Goal: Obtain resource: Download file/media

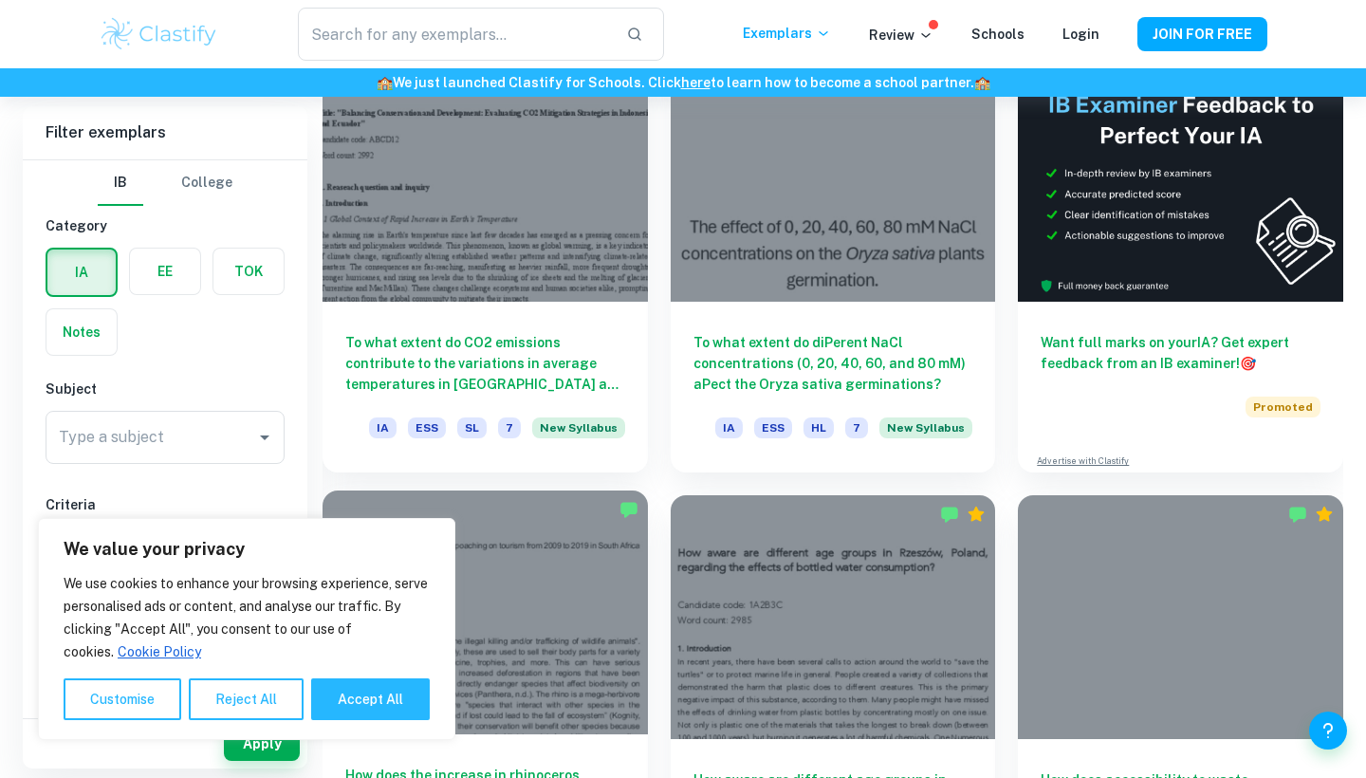
scroll to position [467, 0]
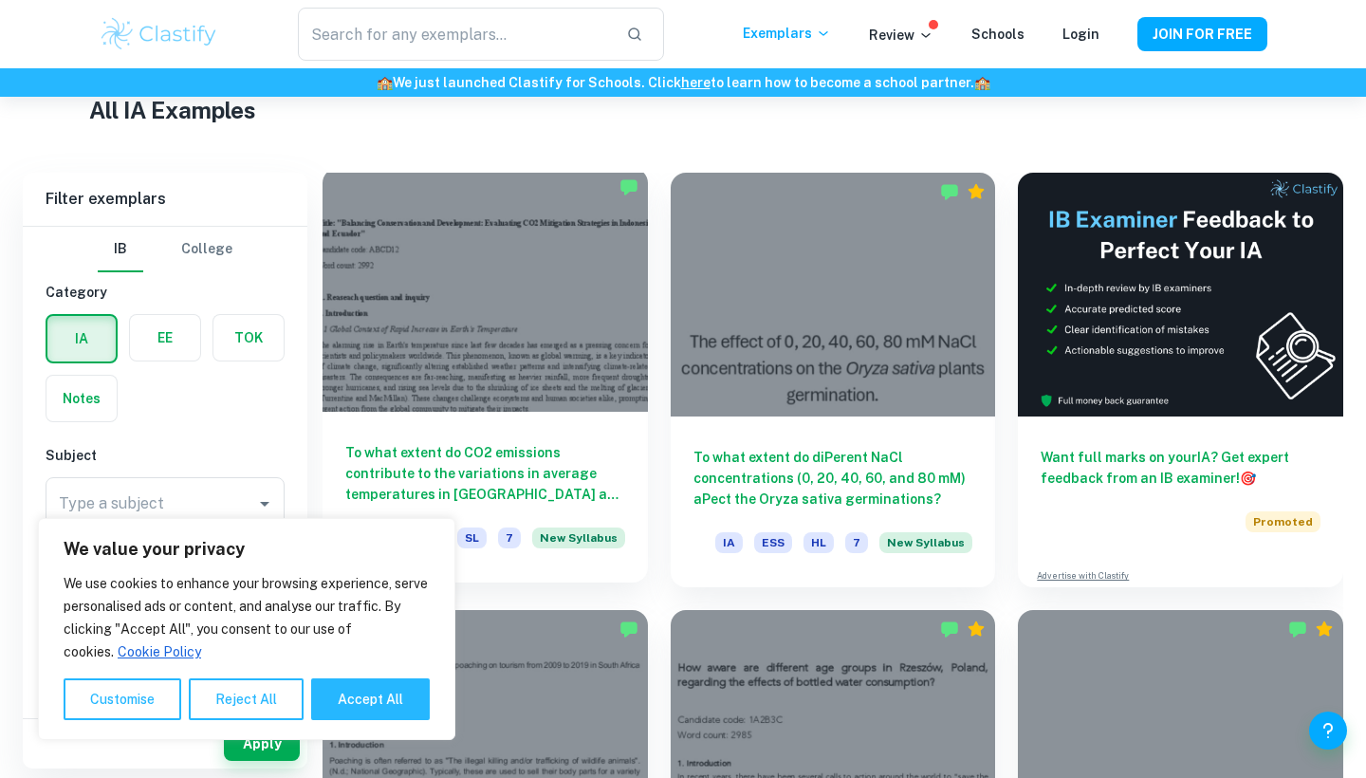
click at [521, 475] on h6 "To what extent do CO2 emissions contribute to the variations in average tempera…" at bounding box center [485, 473] width 280 height 63
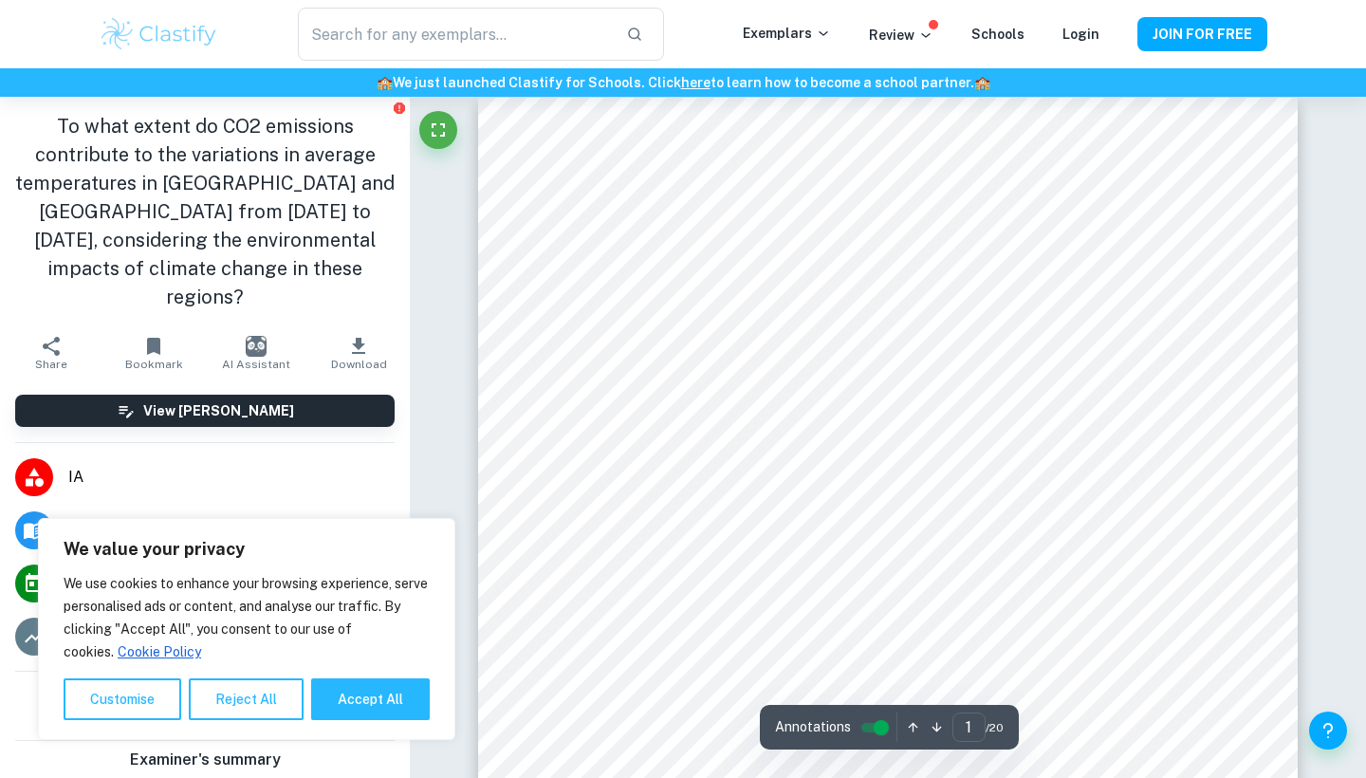
scroll to position [24, 0]
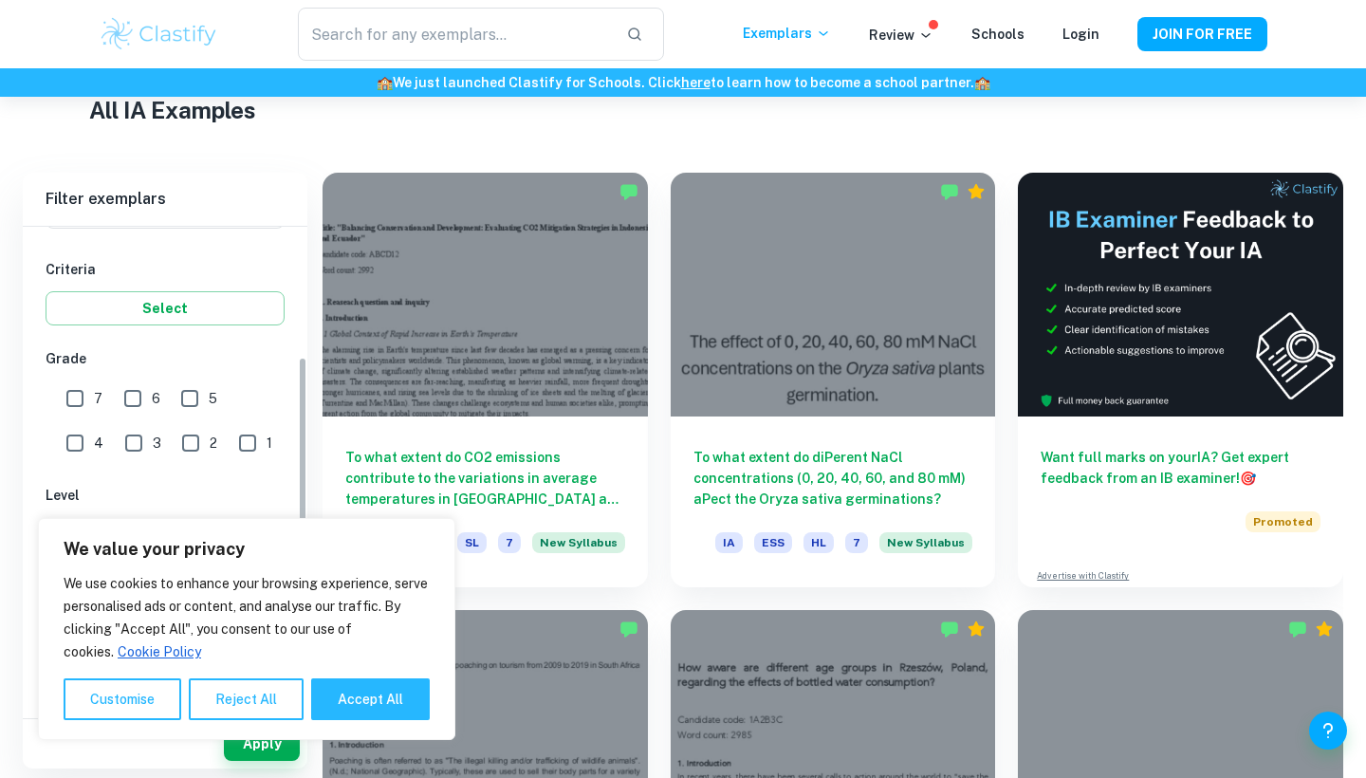
scroll to position [318, 0]
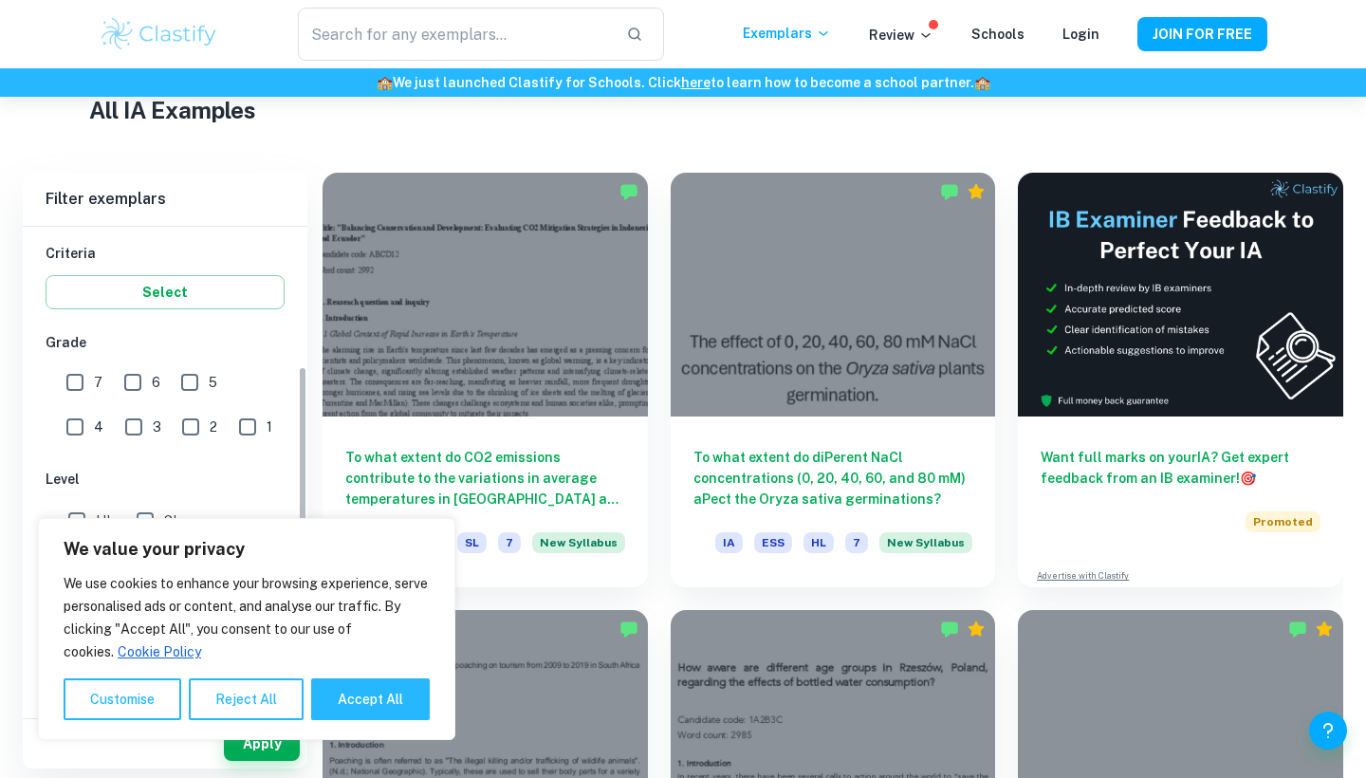
click at [60, 380] on input "7" at bounding box center [75, 382] width 38 height 38
checkbox input "true"
click at [335, 703] on button "Accept All" at bounding box center [370, 699] width 119 height 42
checkbox input "true"
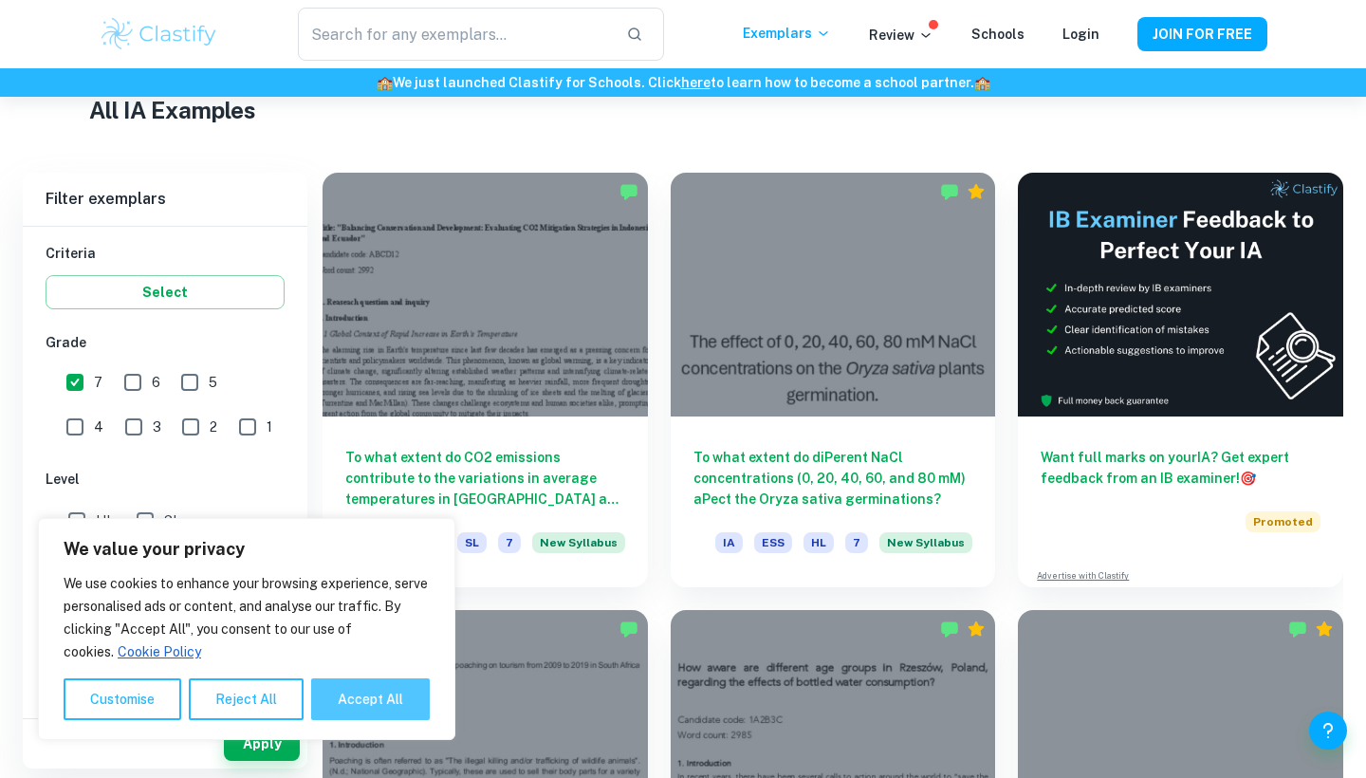
checkbox input "true"
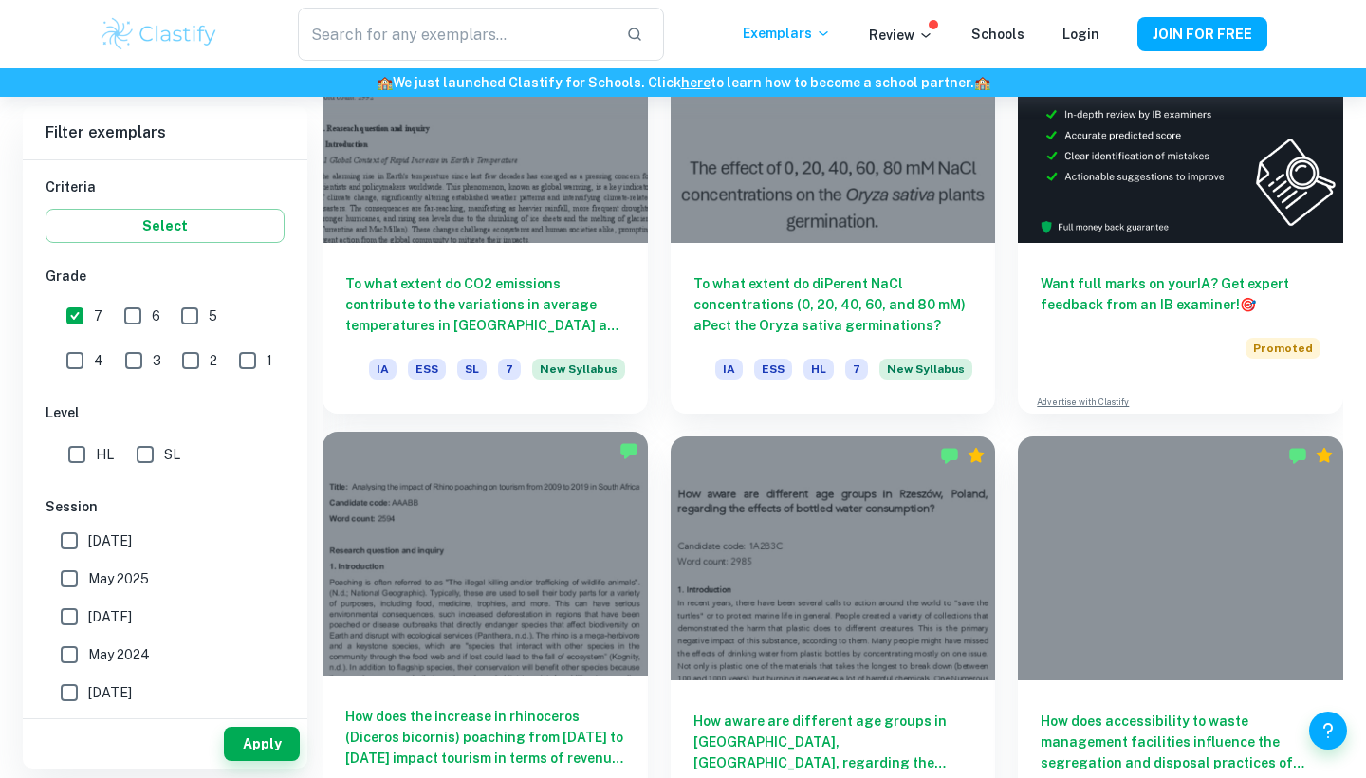
scroll to position [744, 0]
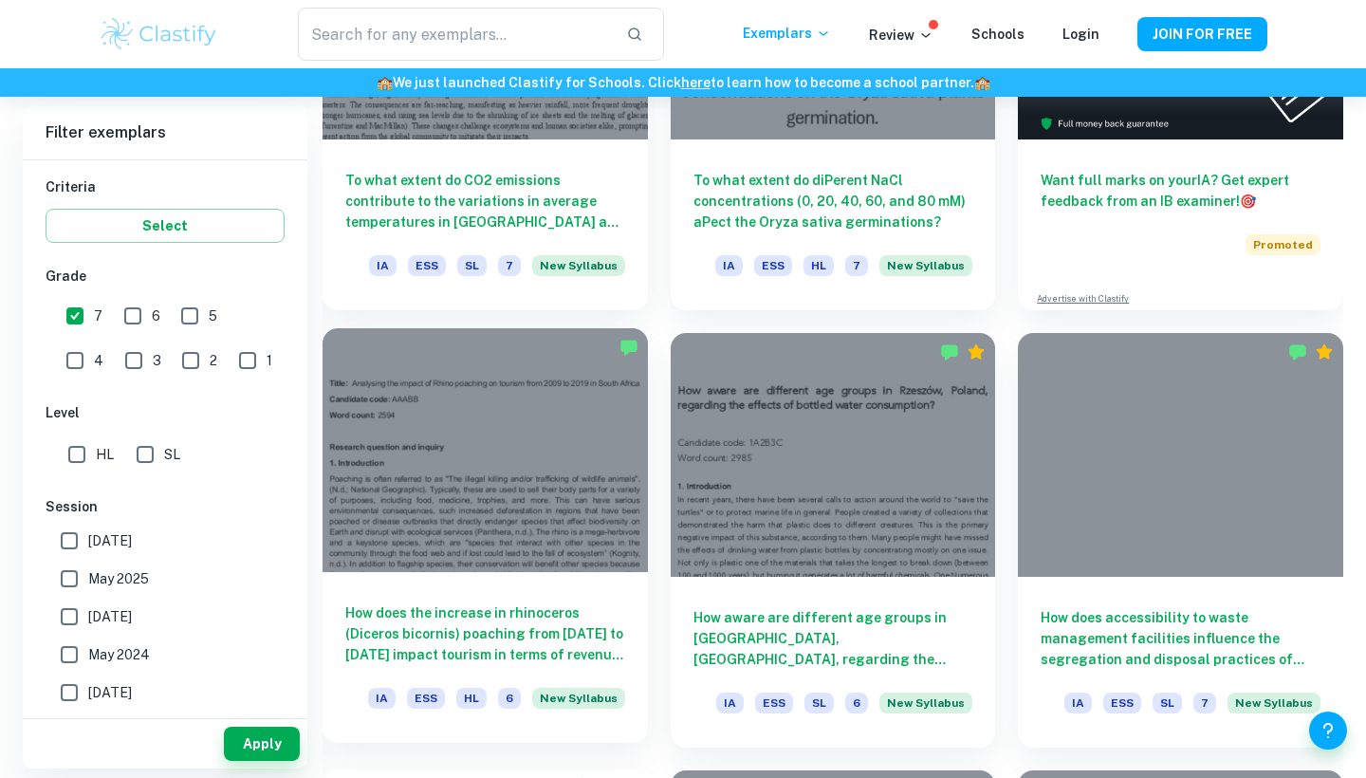
click at [503, 347] on div at bounding box center [485, 450] width 325 height 244
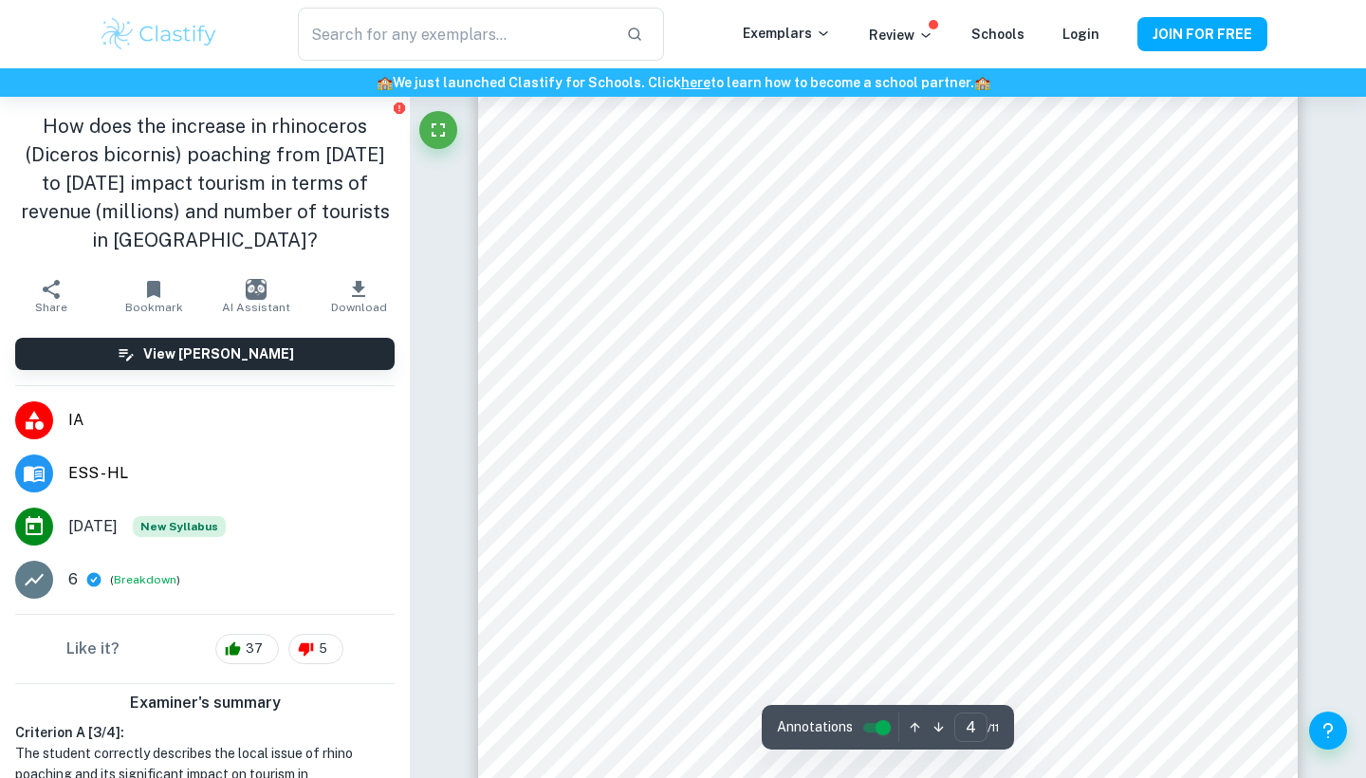
scroll to position [3675, 0]
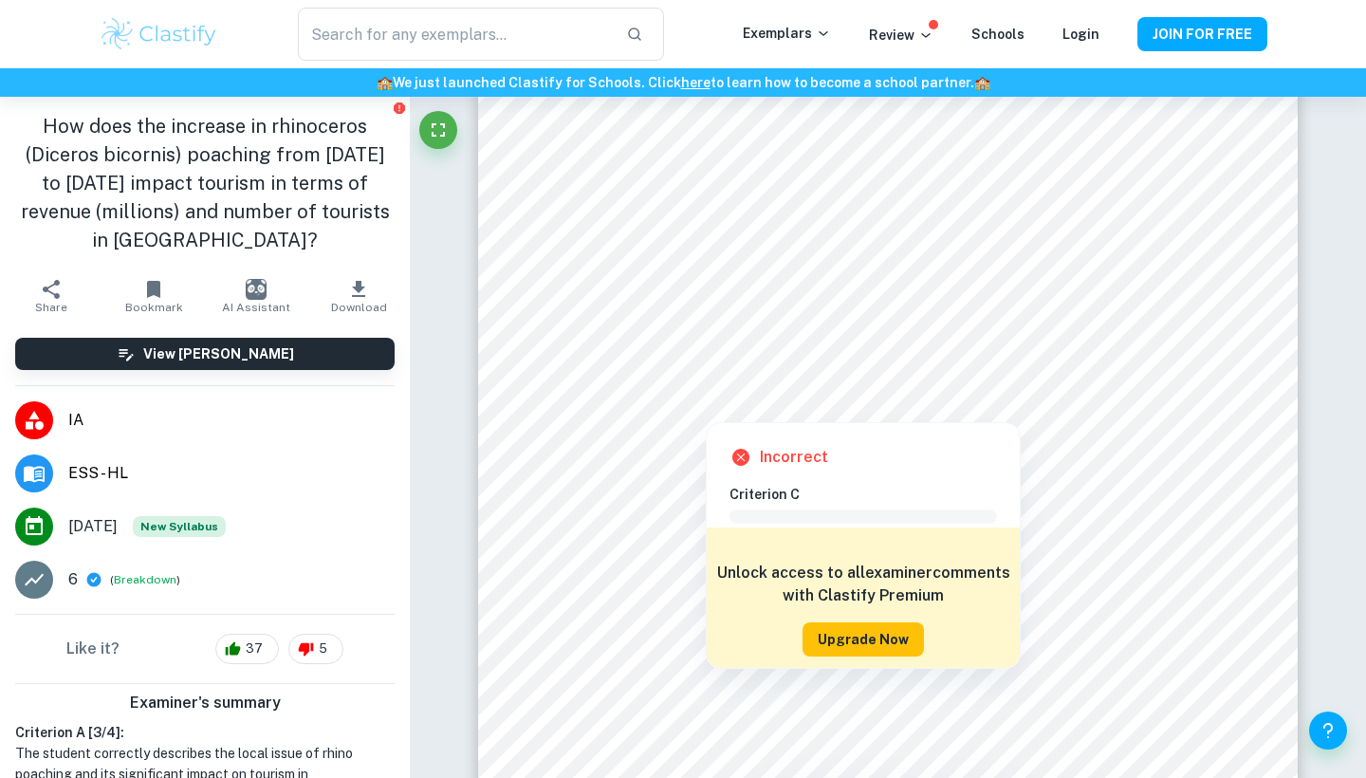
click at [855, 636] on button "Upgrade Now" at bounding box center [863, 639] width 121 height 34
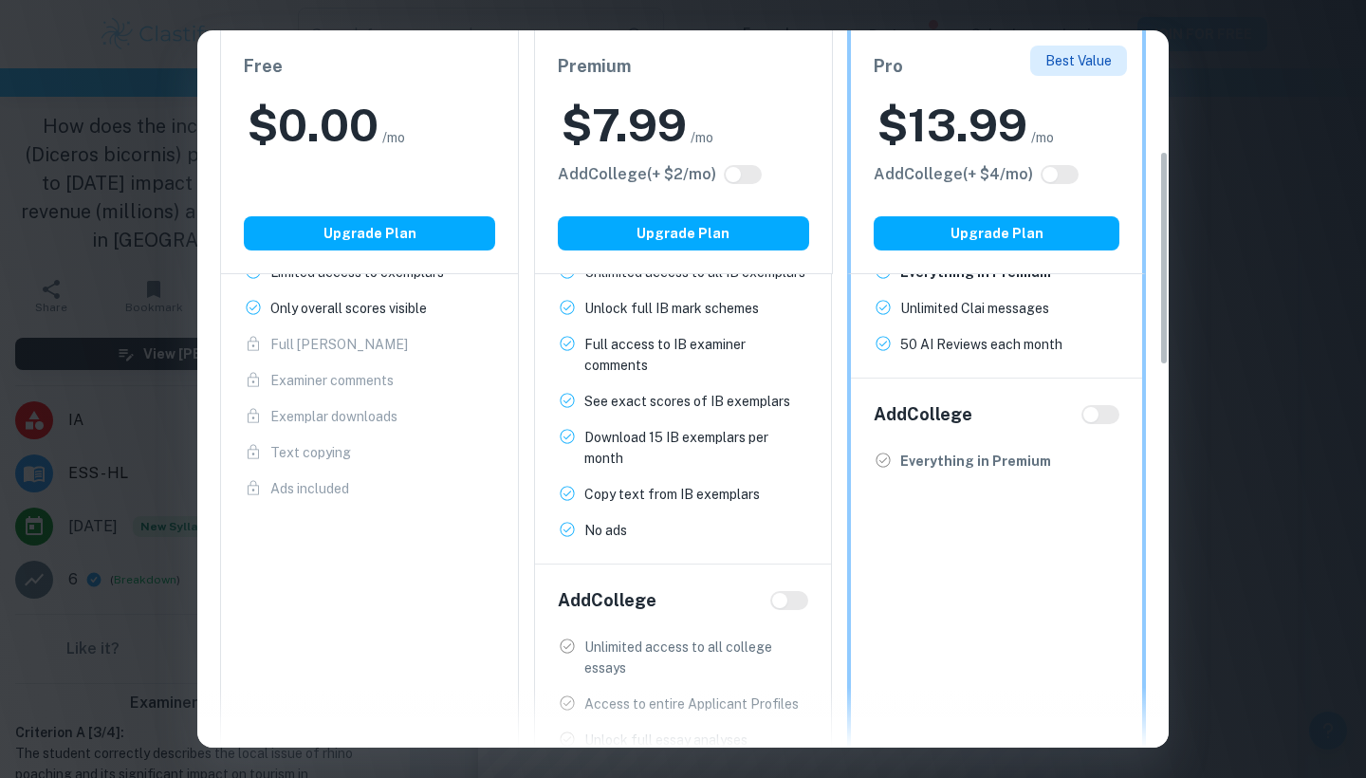
scroll to position [448, 0]
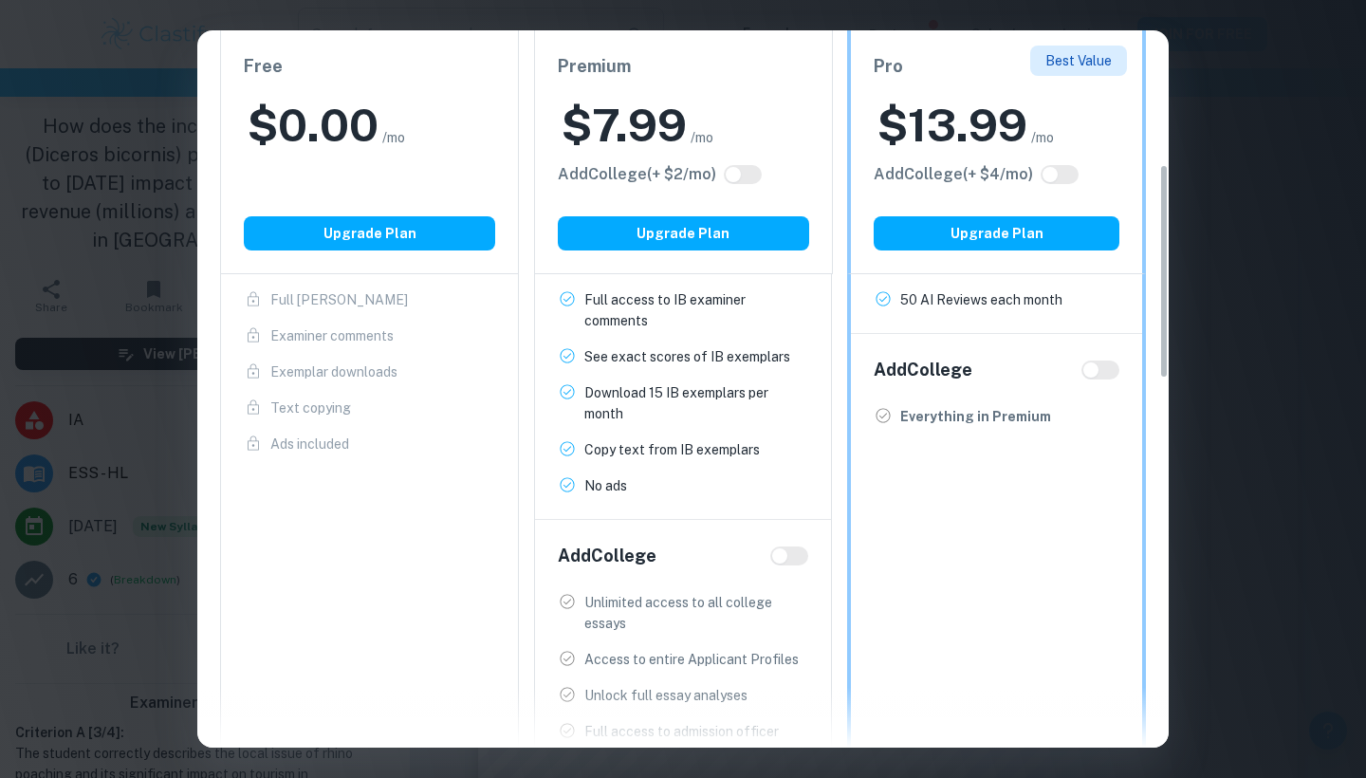
click at [1252, 567] on div "Easily Ace Your IB Coursework & Crush College Essays. Get Clastify Premium Get …" at bounding box center [683, 389] width 1366 height 778
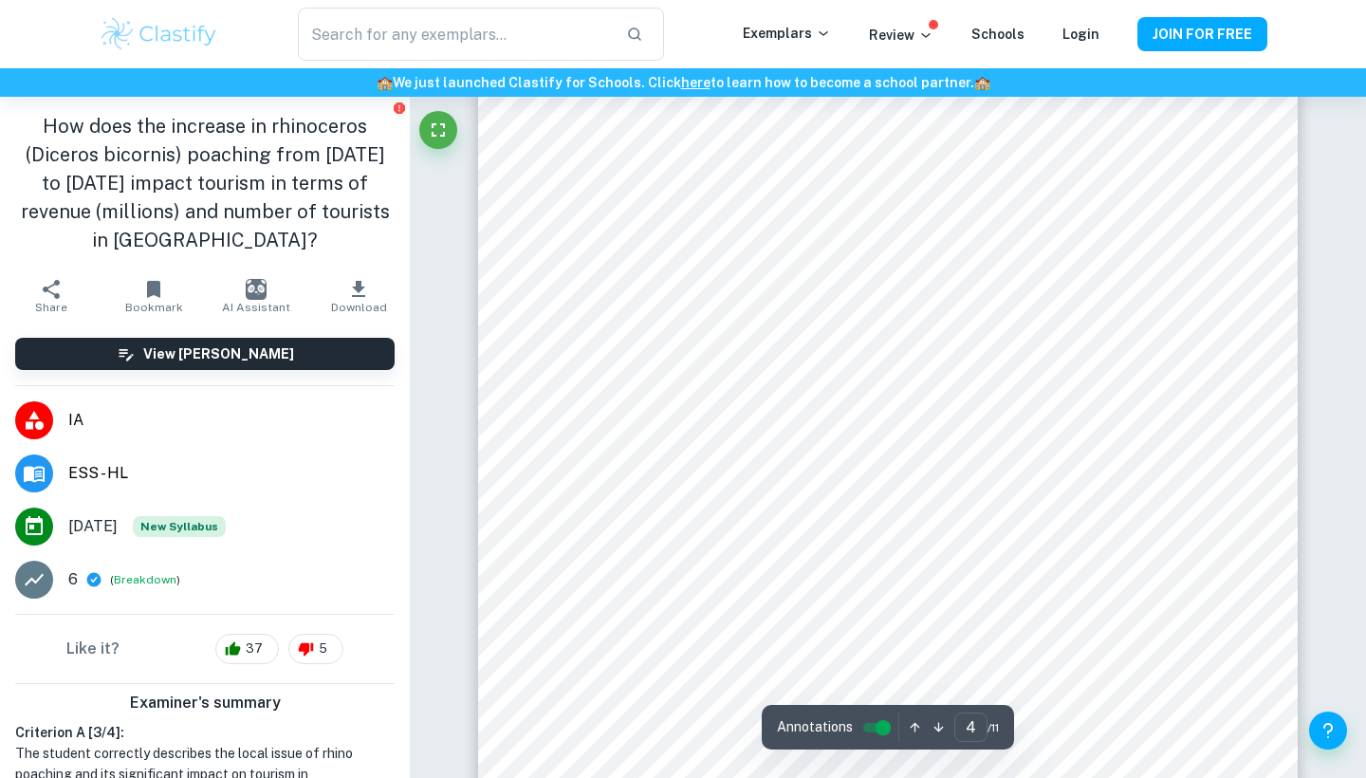
type input "5"
click at [397, 320] on button "Download" at bounding box center [358, 295] width 102 height 53
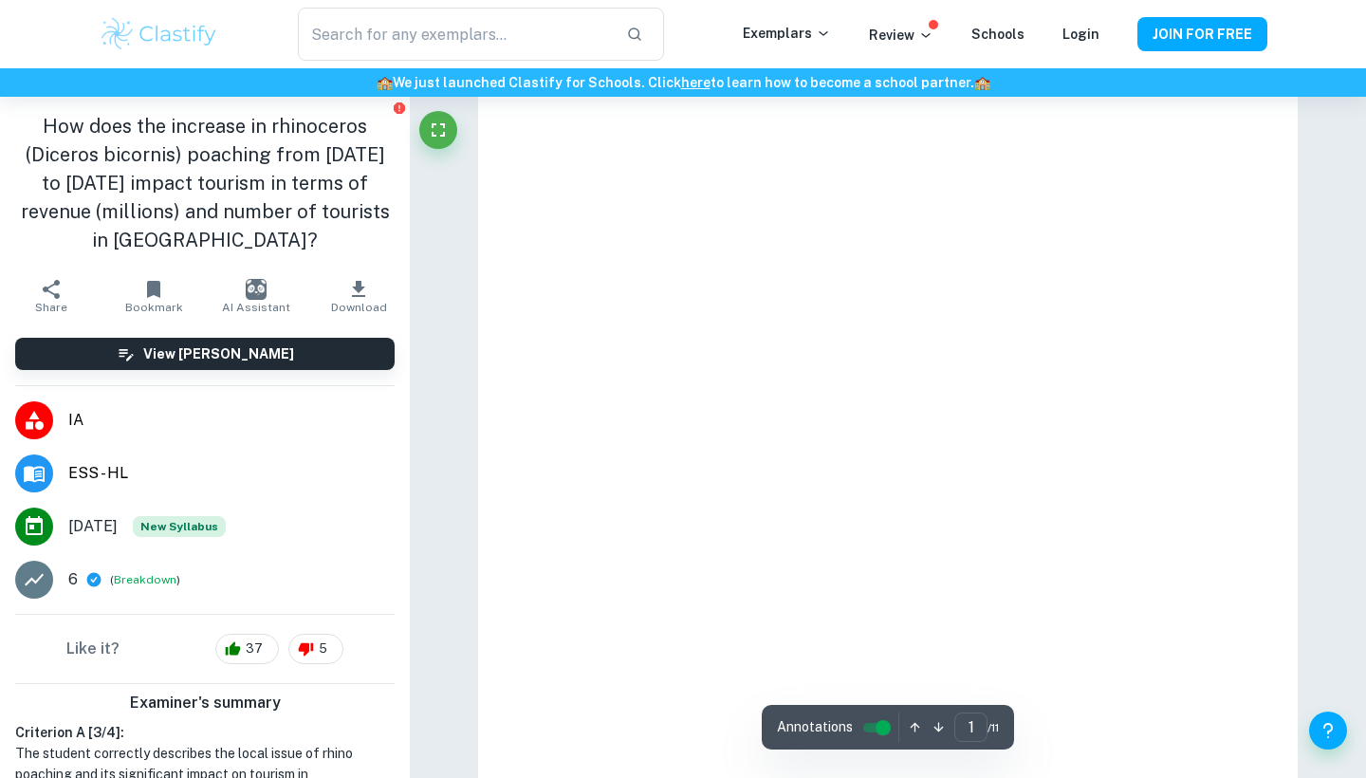
scroll to position [168, 0]
